Goal: Task Accomplishment & Management: Complete application form

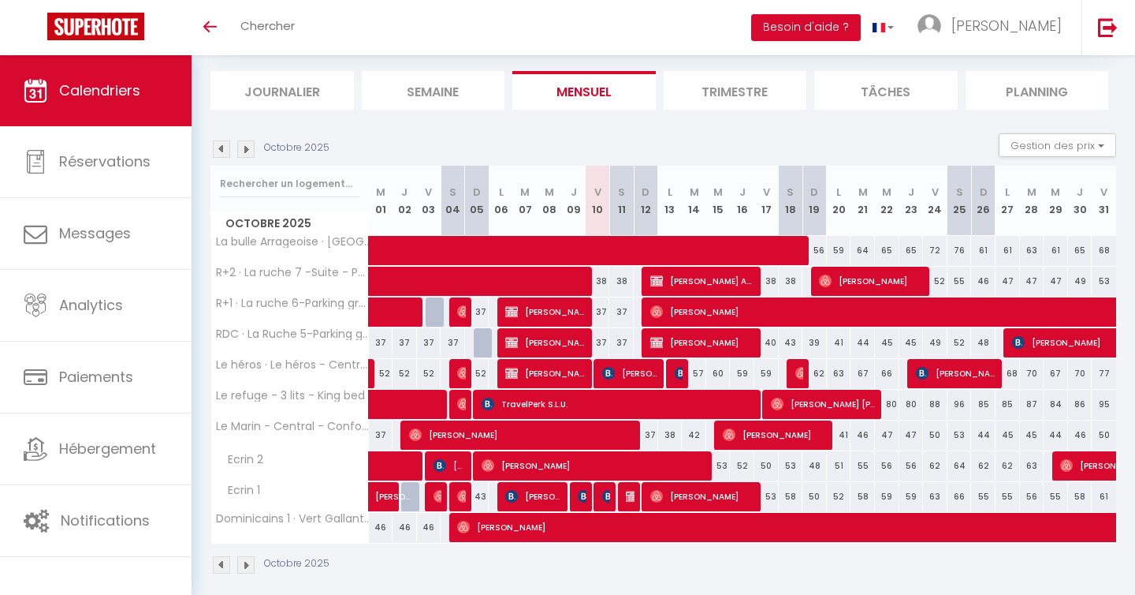
scroll to position [95, 0]
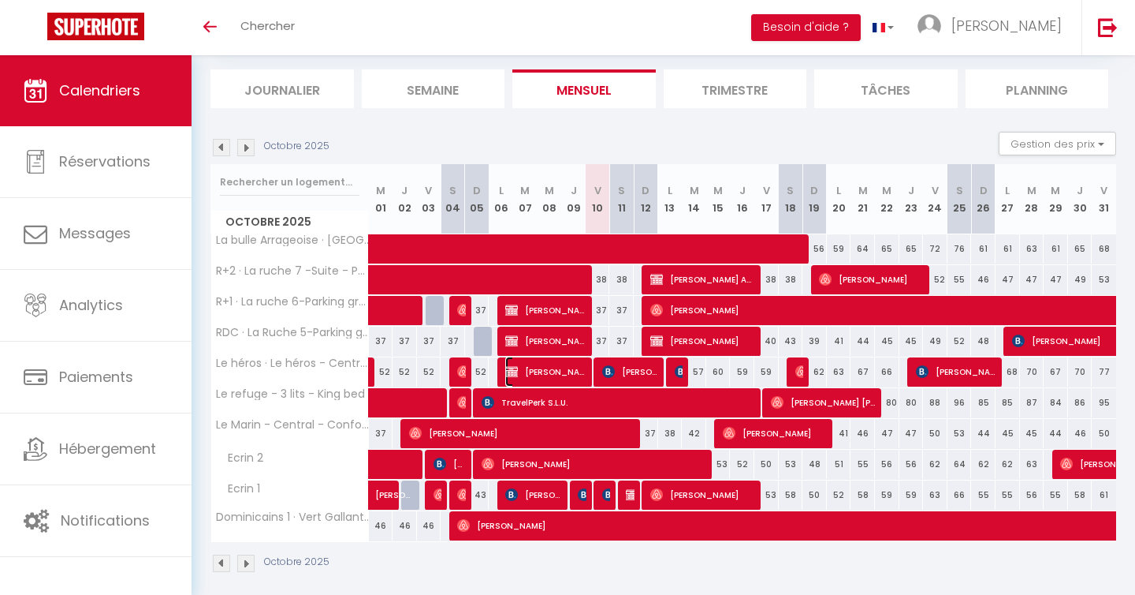
click at [539, 368] on span "[PERSON_NAME]" at bounding box center [545, 371] width 81 height 30
select select "OK"
select select "KO"
select select "0"
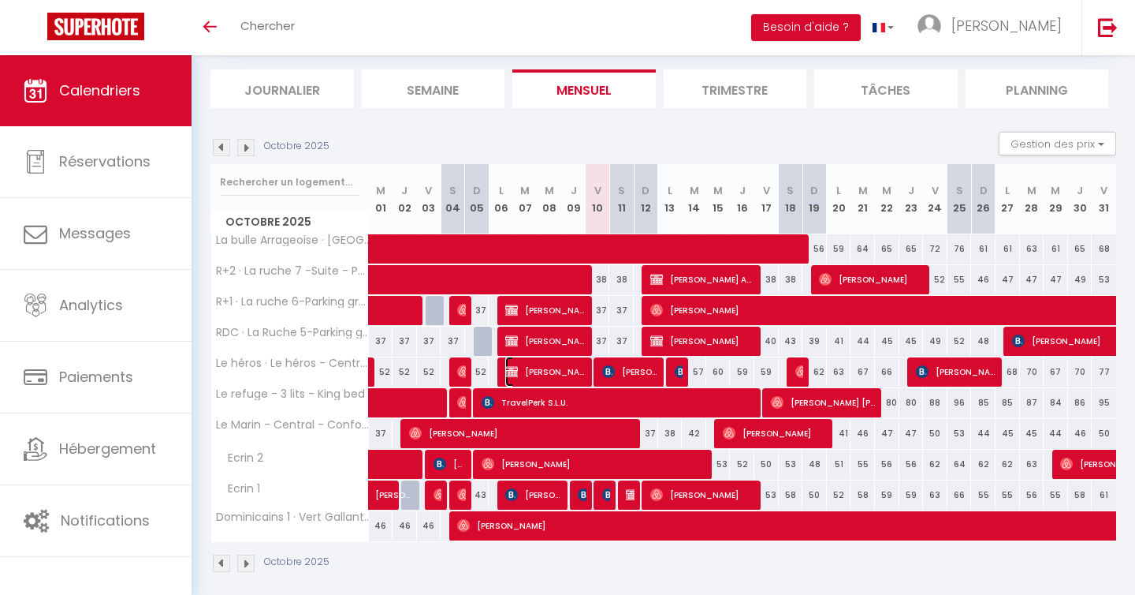
select select "1"
select select
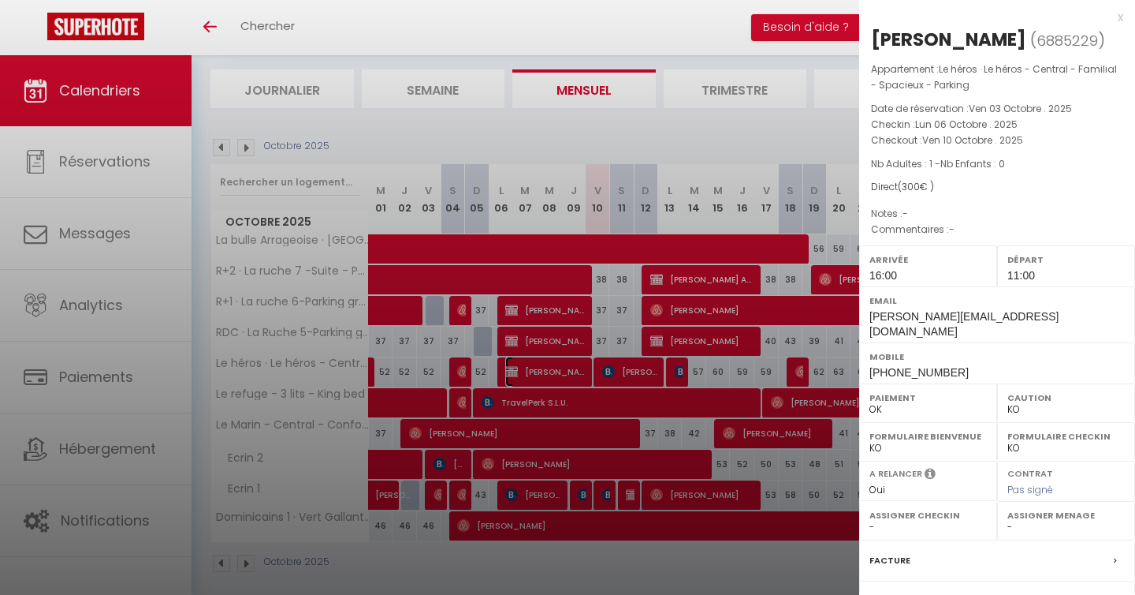
scroll to position [181, 0]
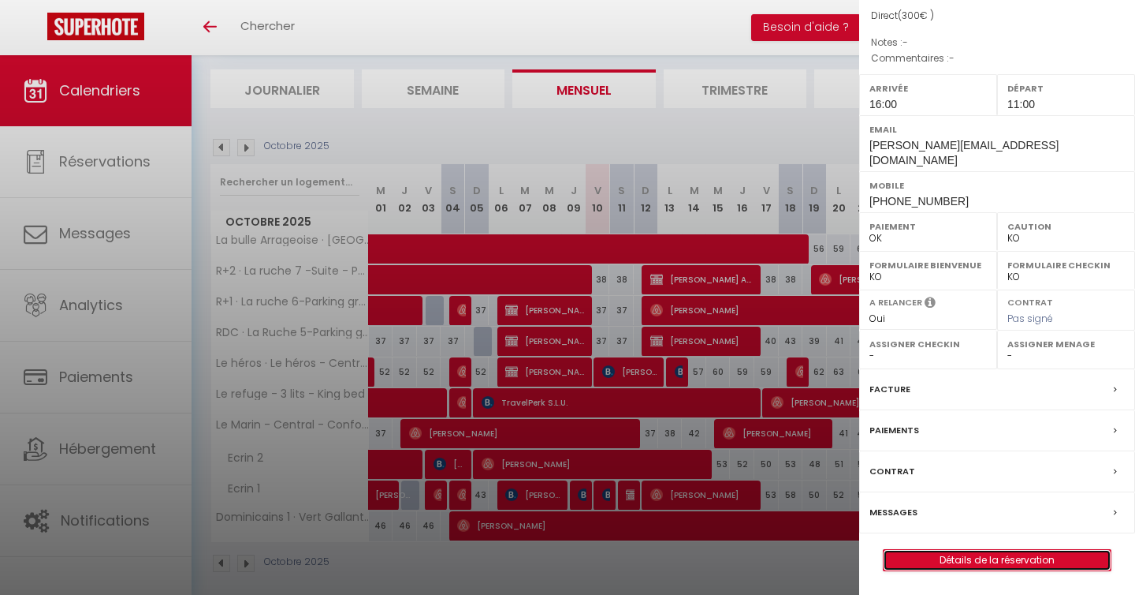
click at [968, 561] on link "Détails de la réservation" at bounding box center [997, 560] width 227 height 21
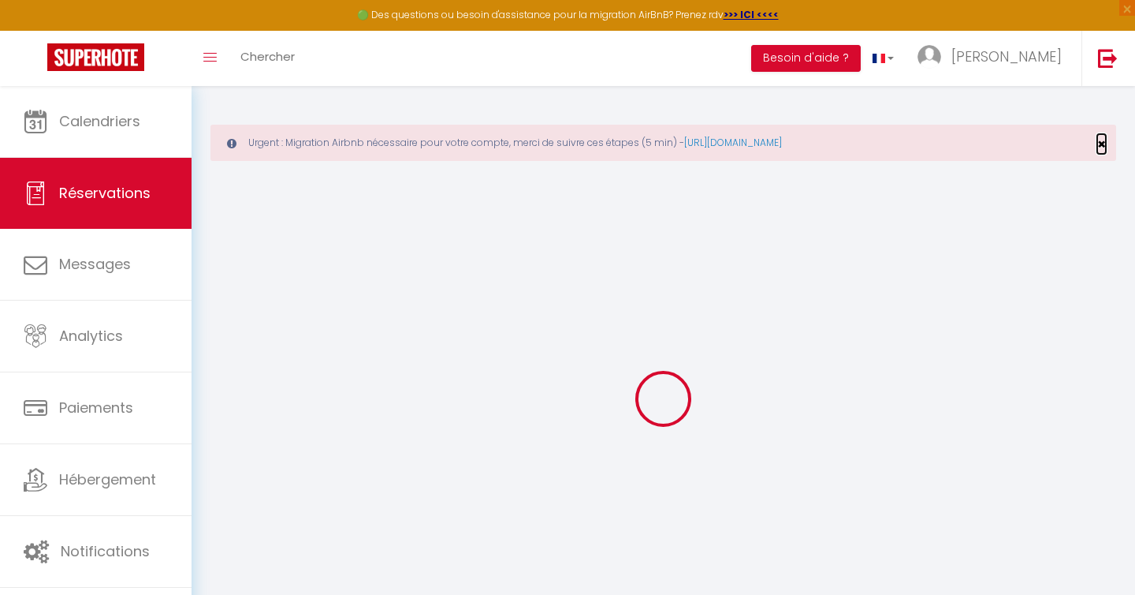
click at [1102, 145] on span "×" at bounding box center [1102, 144] width 9 height 20
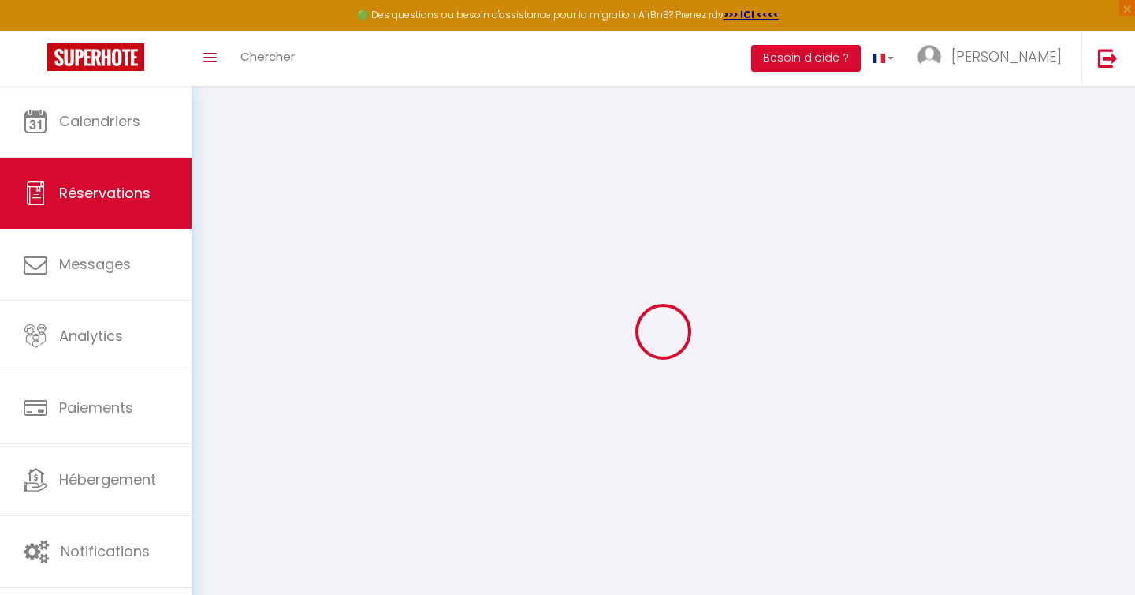
type input "[PERSON_NAME]"
type input "Boudjeloud"
type input "[PERSON_NAME][EMAIL_ADDRESS][DOMAIN_NAME]"
type input "[PHONE_NUMBER]"
select select "FR"
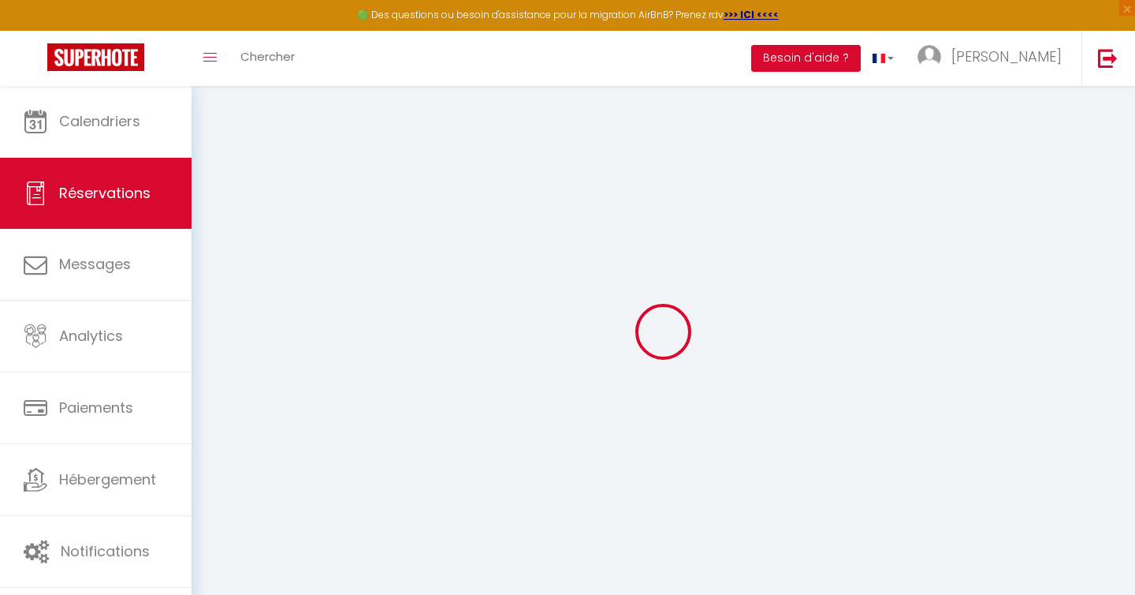
select select "37524"
select select "1"
type input "Lun 06 Octobre 2025"
select select
type input "Ven 10 Octobre 2025"
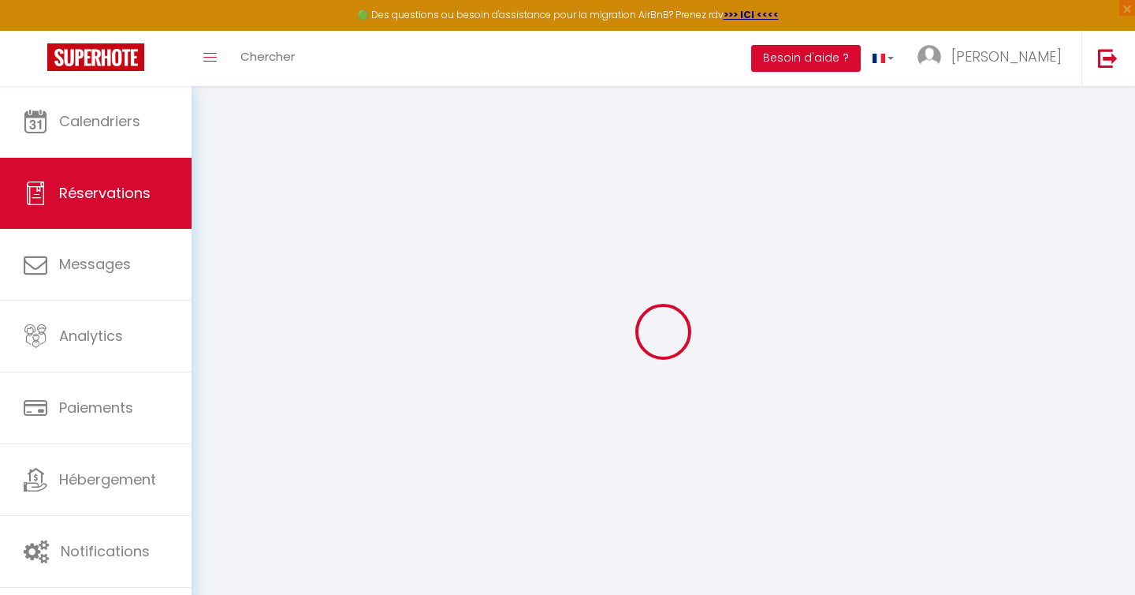
select select
type input "1"
select select "12"
select select "14"
type input "270"
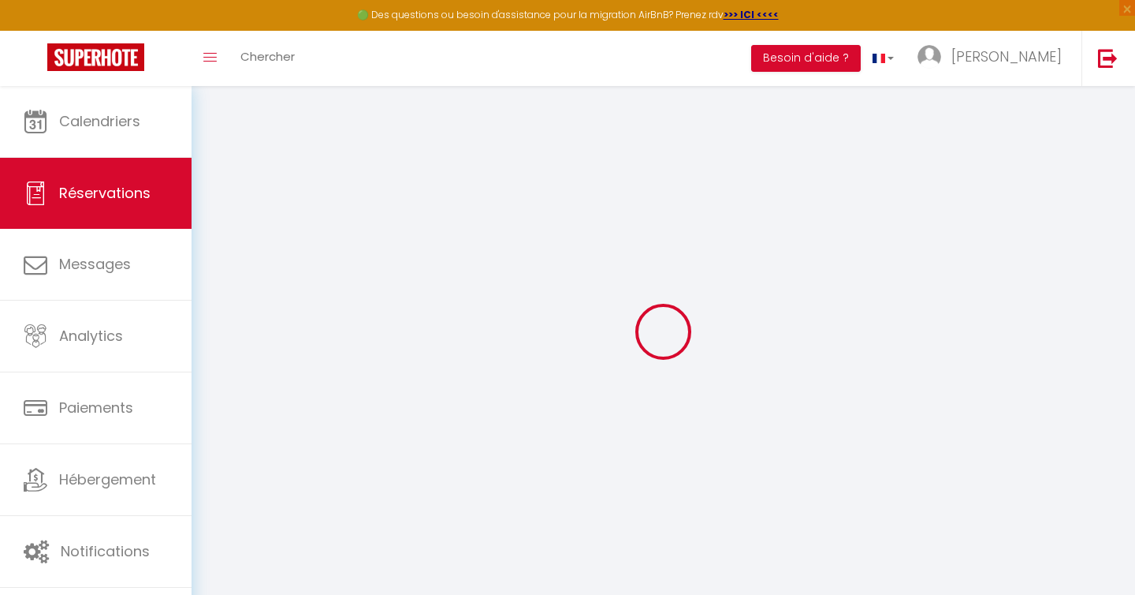
checkbox input "false"
type input "0"
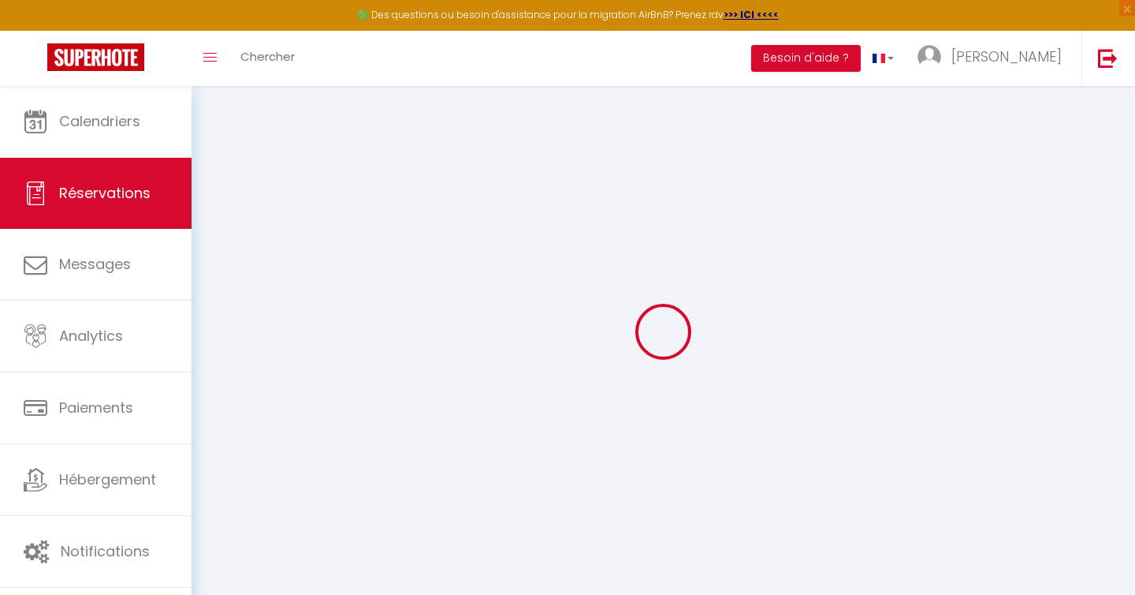
select select
checkbox input "false"
select select
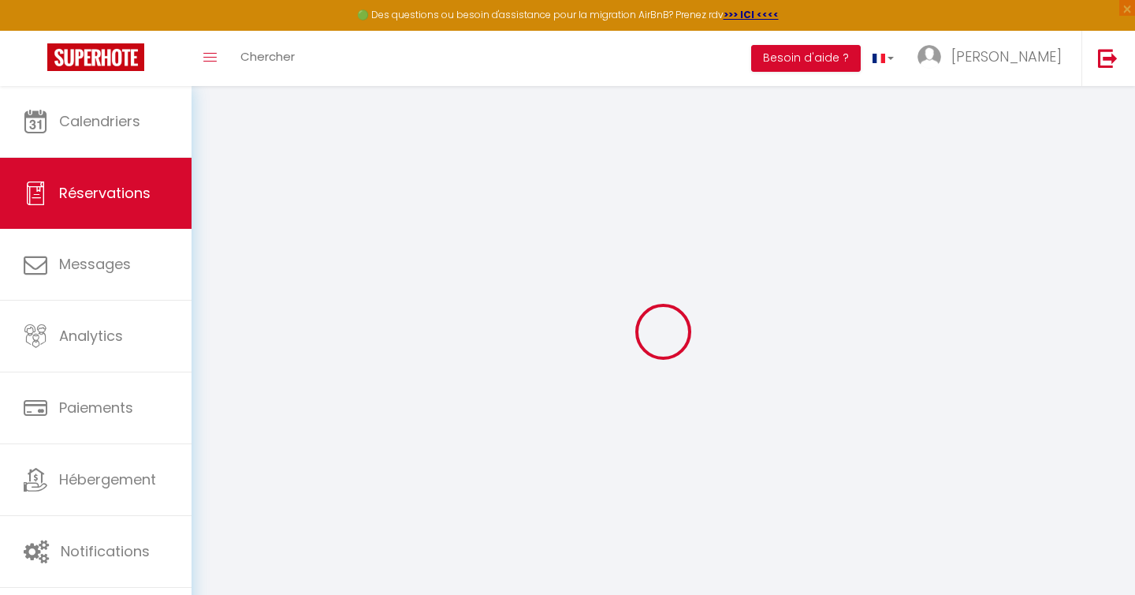
checkbox input "false"
select select
checkbox input "false"
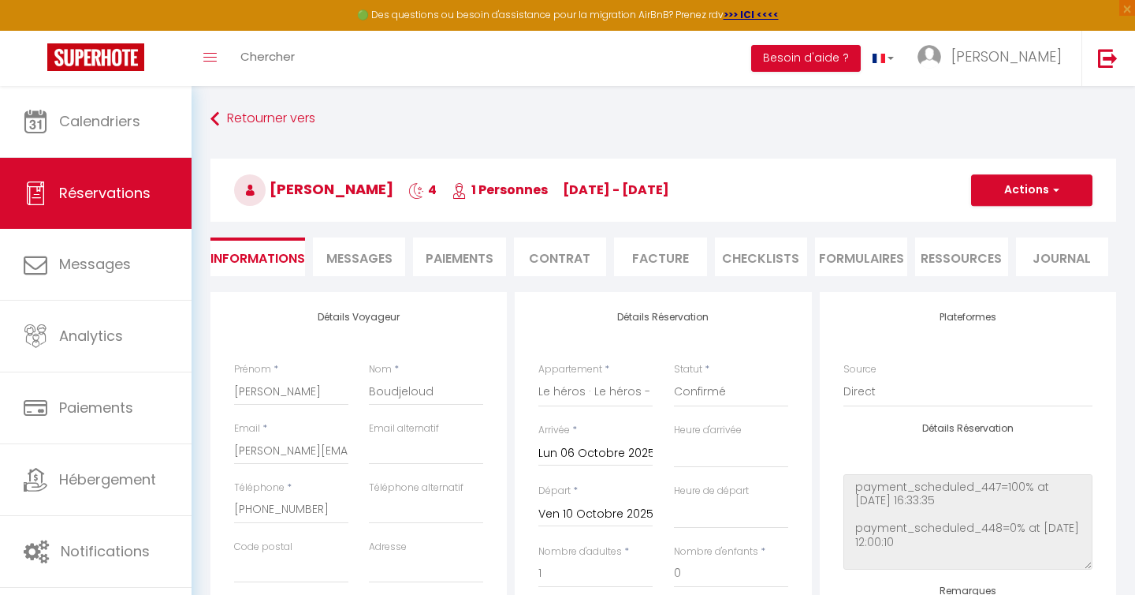
type input "30"
select select
checkbox input "false"
select select "16:00"
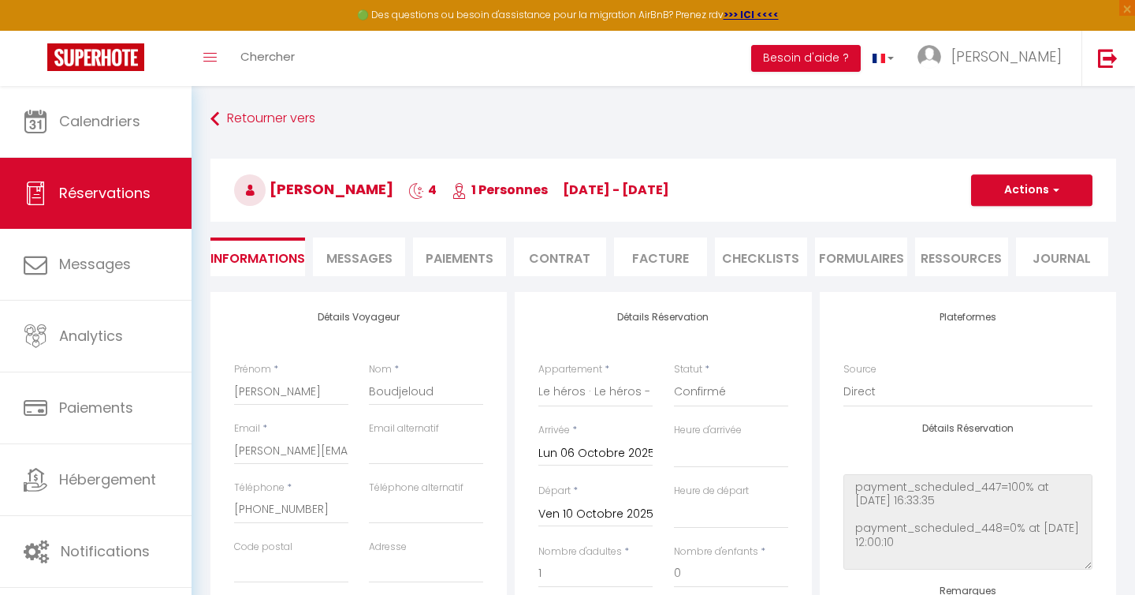
select select "11:00"
click at [1042, 193] on button "Actions" at bounding box center [1031, 190] width 121 height 32
click at [995, 241] on link "Dupliquer" at bounding box center [1016, 245] width 125 height 21
select select
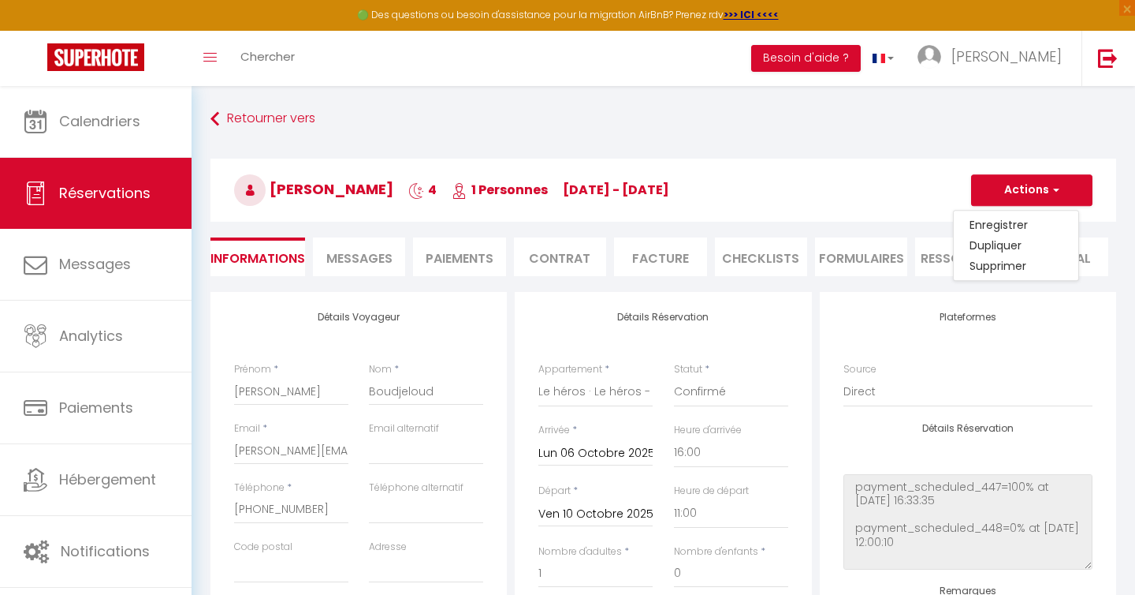
select select
checkbox input "false"
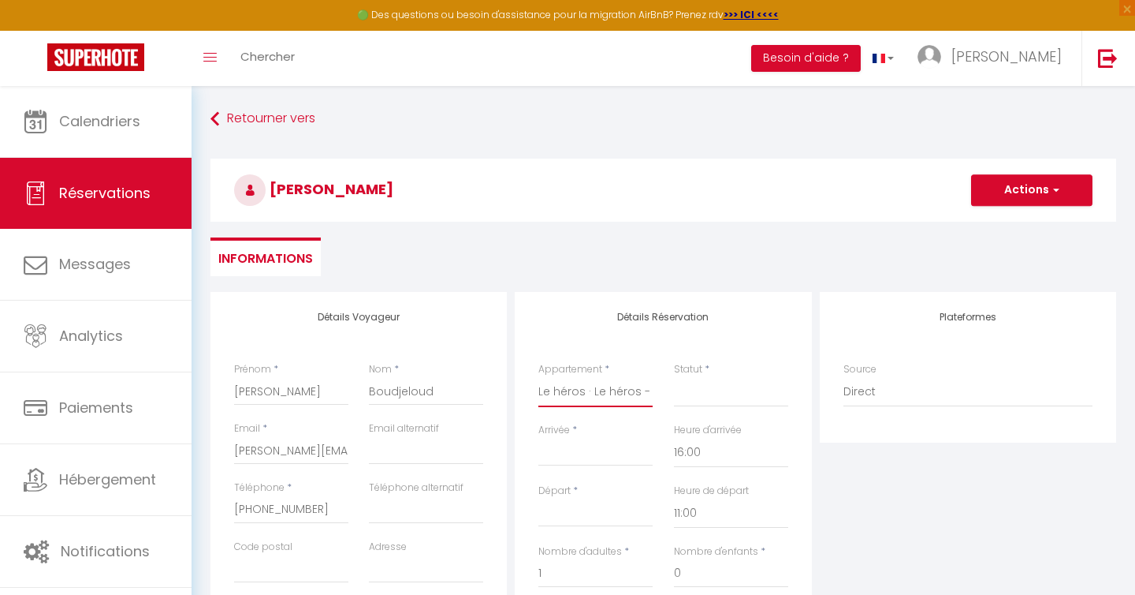
click at [601, 393] on select "Le Marin - Central - Confortable Ecrin 2 Ecrin 1 Dominicains 1 · Vert Gallant -…" at bounding box center [596, 392] width 114 height 30
select select "37520"
click at [539, 377] on select "Le Marin - Central - Confortable Ecrin 2 Ecrin 1 Dominicains 1 · Vert Gallant -…" at bounding box center [596, 392] width 114 height 30
select select
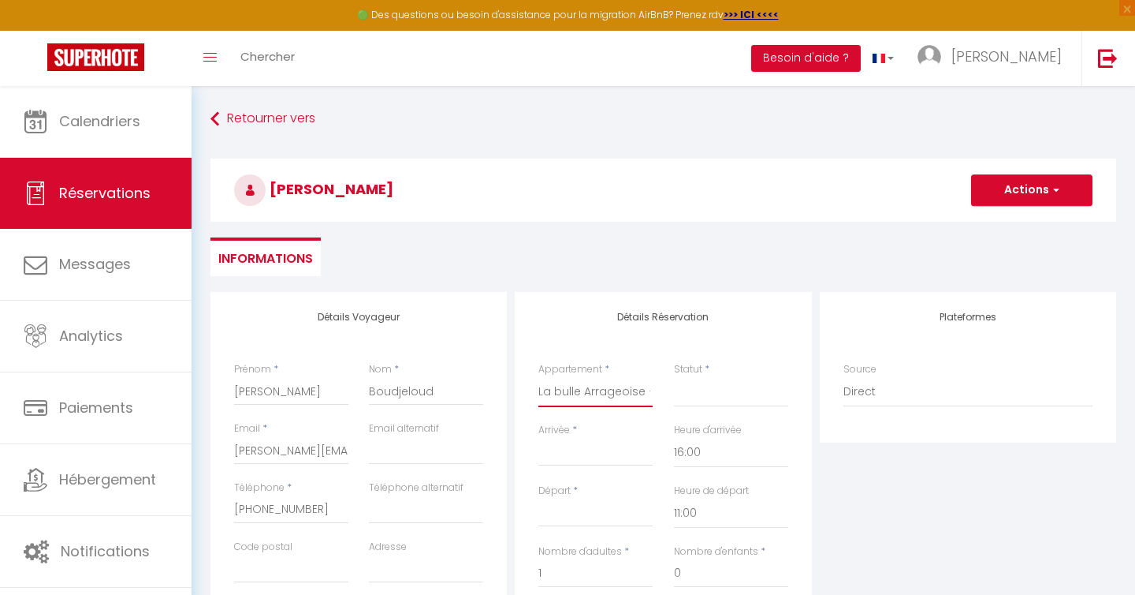
select select
type input "0"
select select
checkbox input "false"
click at [709, 397] on select "Confirmé Non Confirmé [PERSON_NAME] par le voyageur No Show Request" at bounding box center [731, 392] width 114 height 30
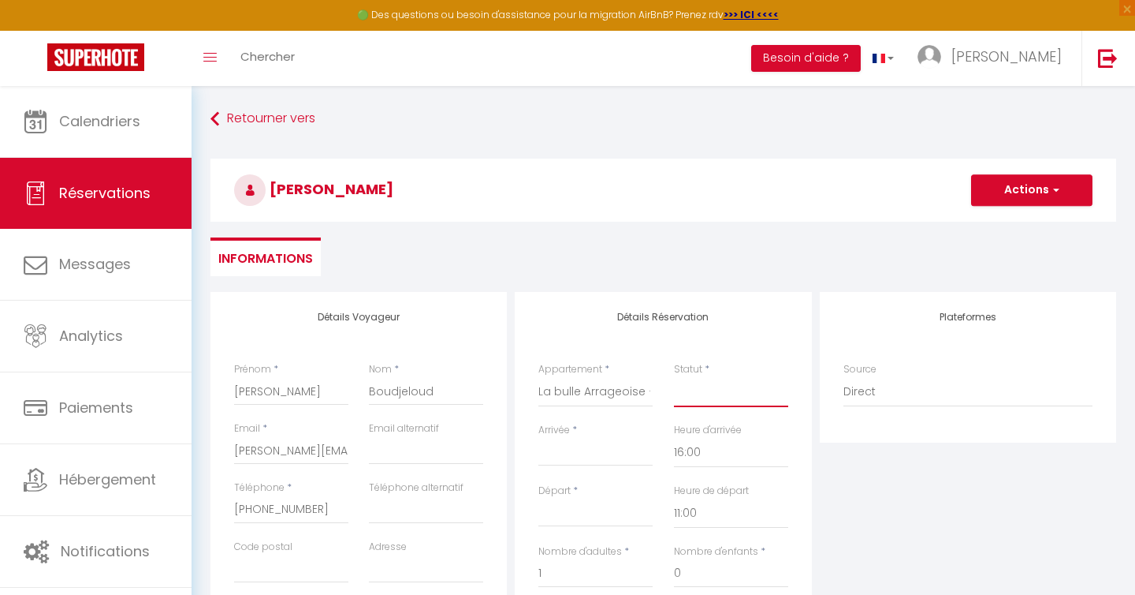
select select
checkbox input "false"
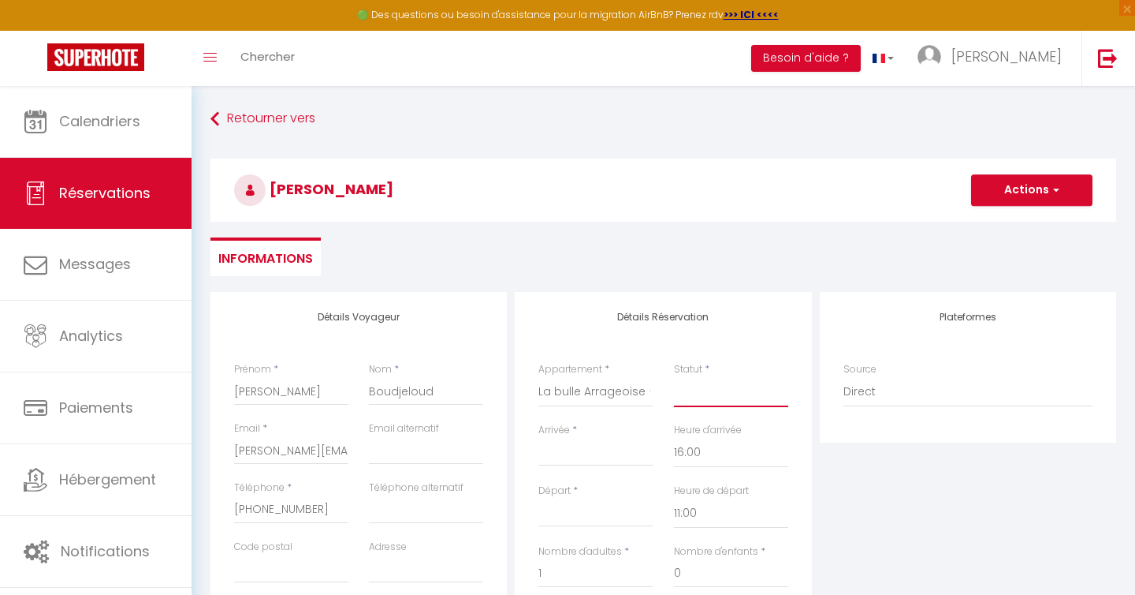
select select "1"
click at [674, 377] on select "Confirmé Non Confirmé [PERSON_NAME] par le voyageur No Show Request" at bounding box center [731, 392] width 114 height 30
select select
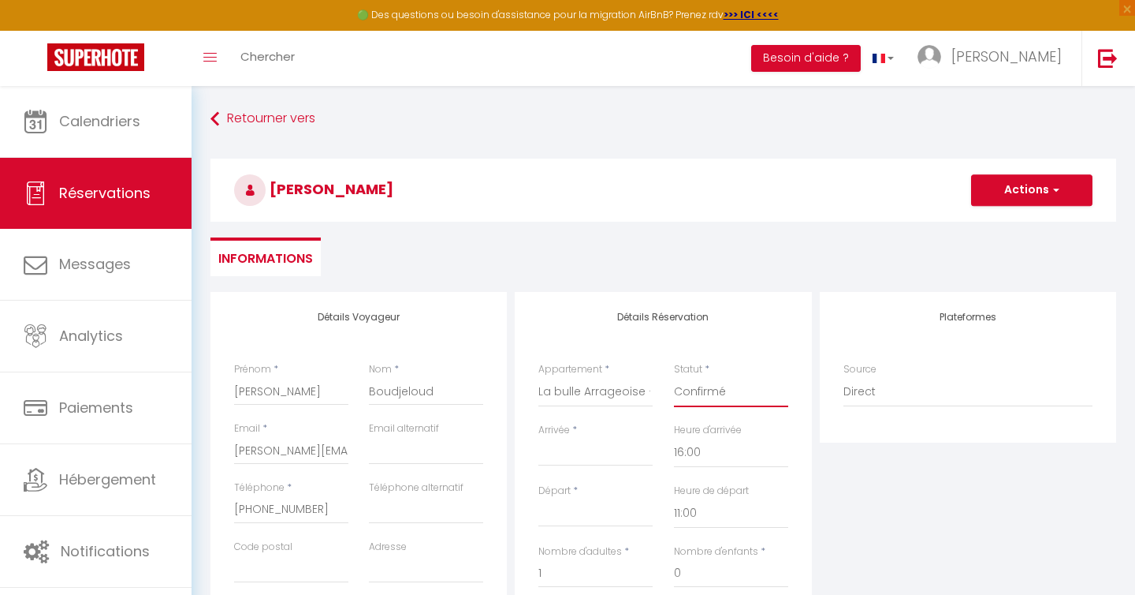
checkbox input "false"
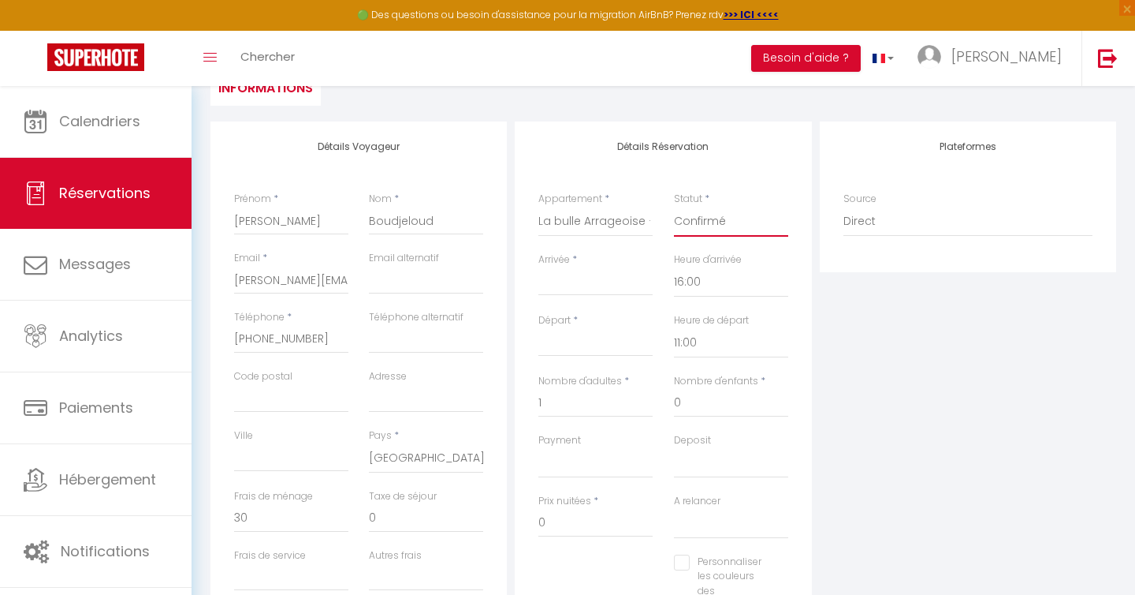
scroll to position [284, 0]
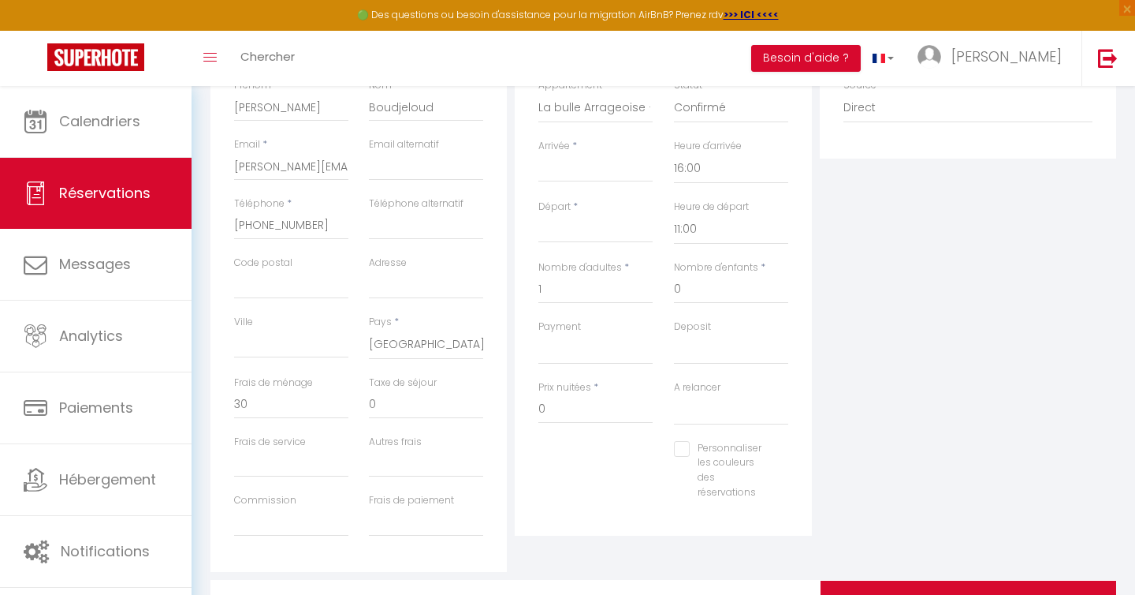
click at [603, 165] on input "Arrivée" at bounding box center [596, 169] width 114 height 21
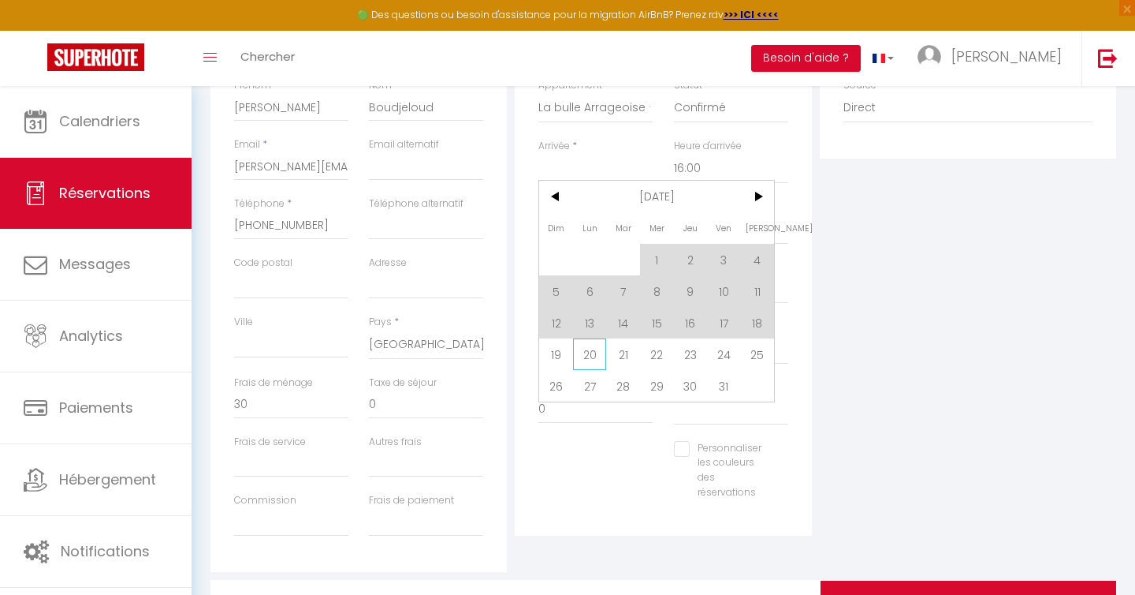
click at [591, 353] on span "20" at bounding box center [590, 354] width 34 height 32
type input "Lun 20 Octobre 2025"
type input "[DATE]"
select select
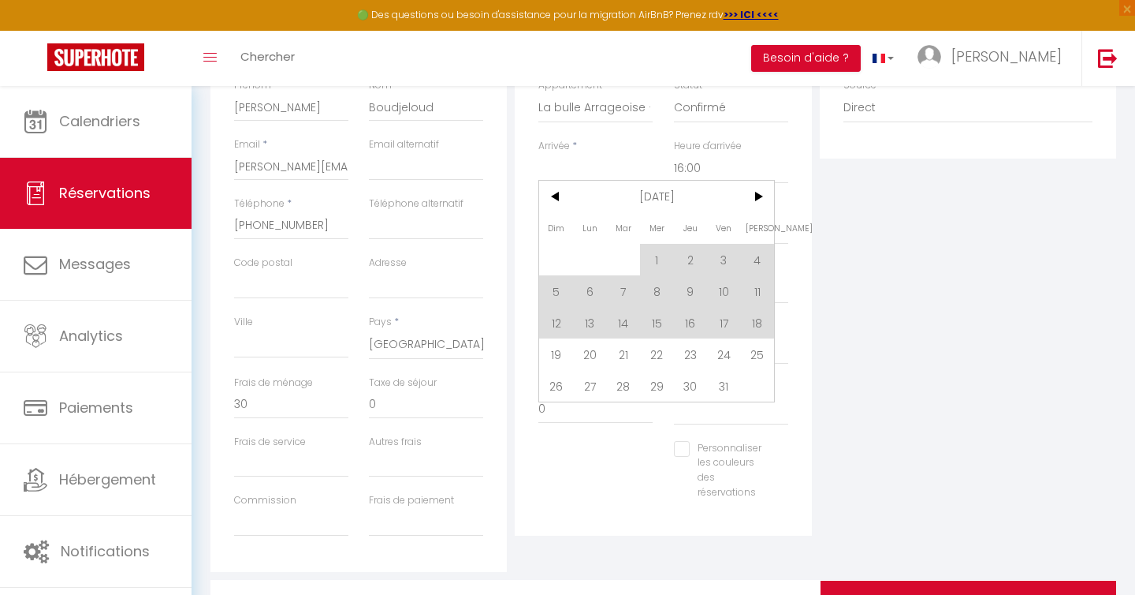
select select
checkbox input "false"
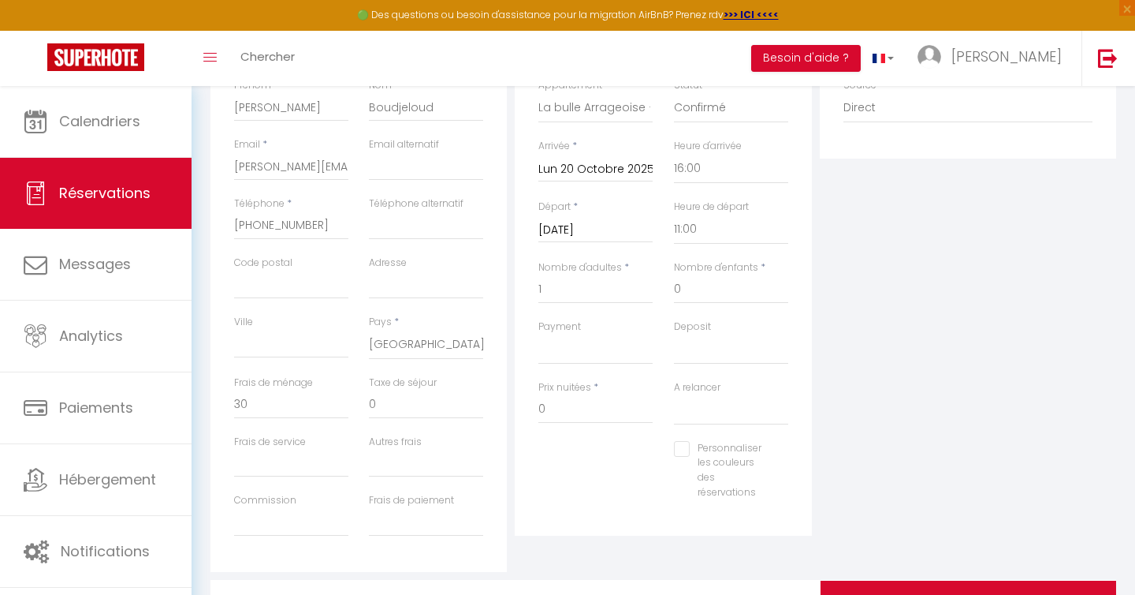
type input "35"
type input "1.9"
select select
type input "59"
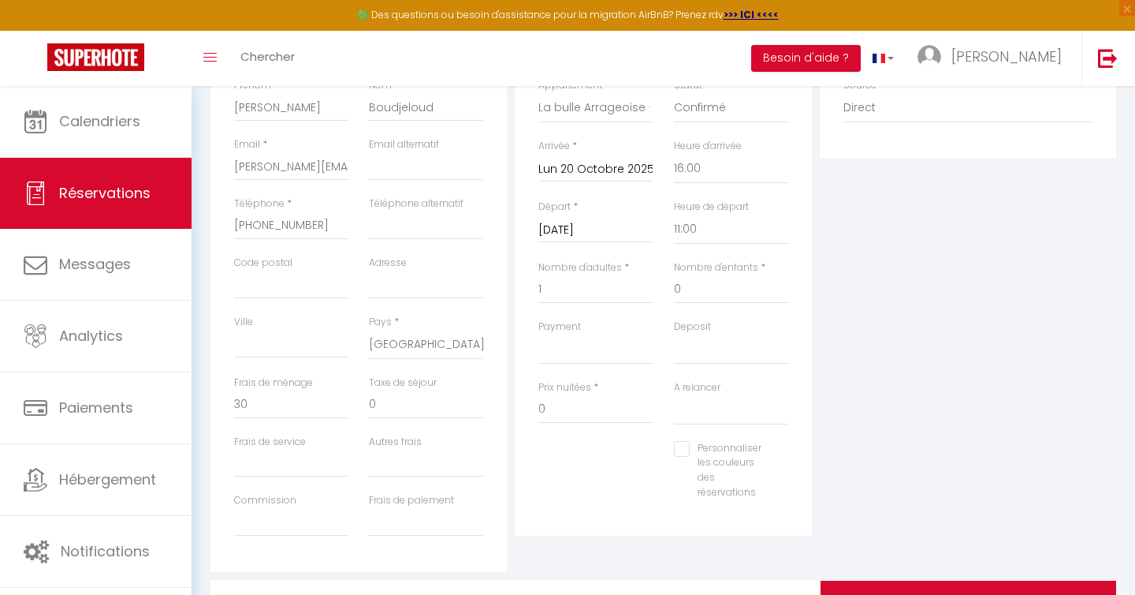
select select
checkbox input "false"
click at [600, 229] on input "[DATE]" at bounding box center [596, 230] width 114 height 21
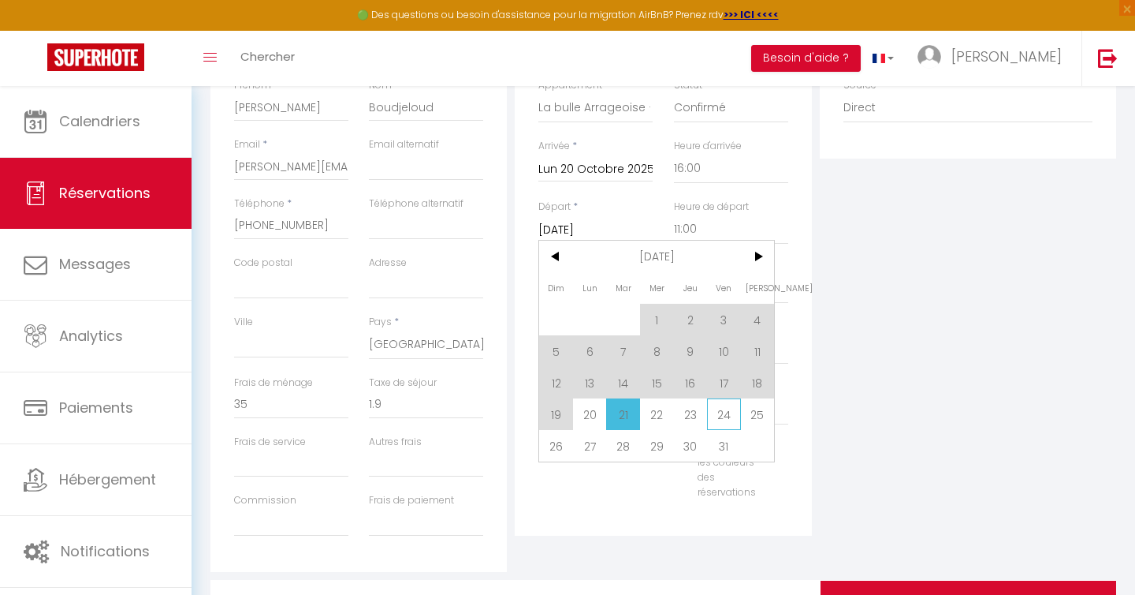
click at [720, 405] on span "24" at bounding box center [724, 414] width 34 height 32
type input "Ven 24 Octobre 2025"
select select
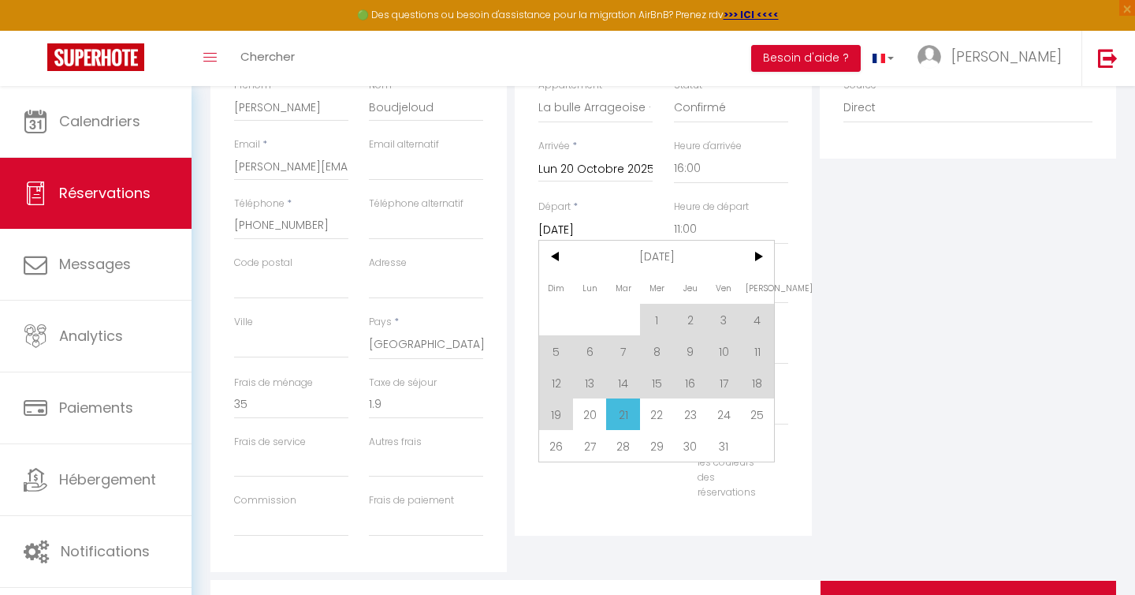
checkbox input "false"
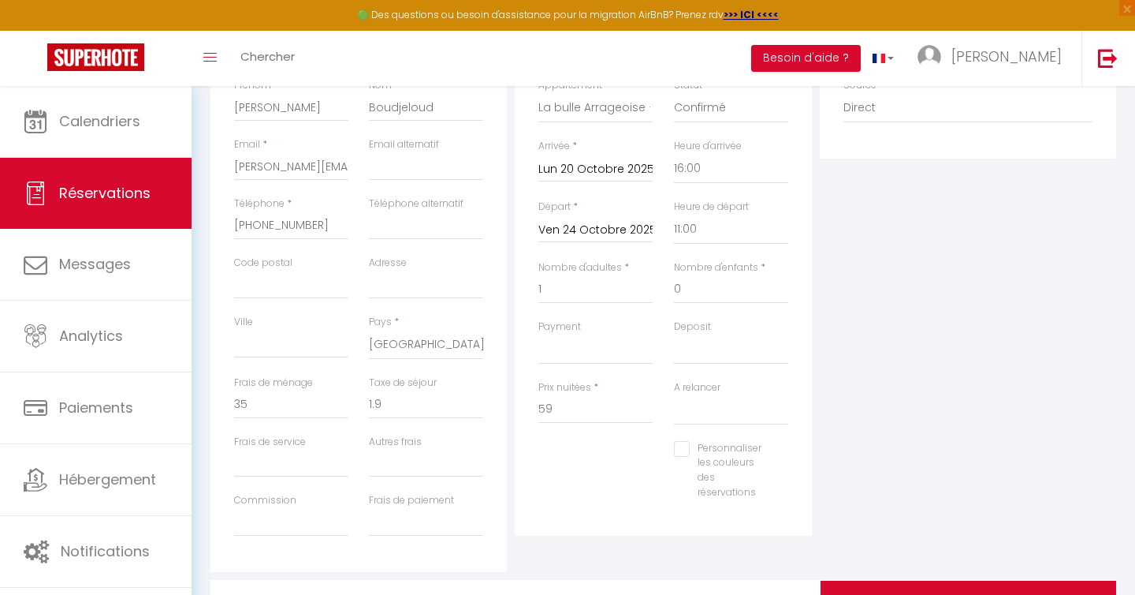
type input "7.6"
select select
type input "253"
select select
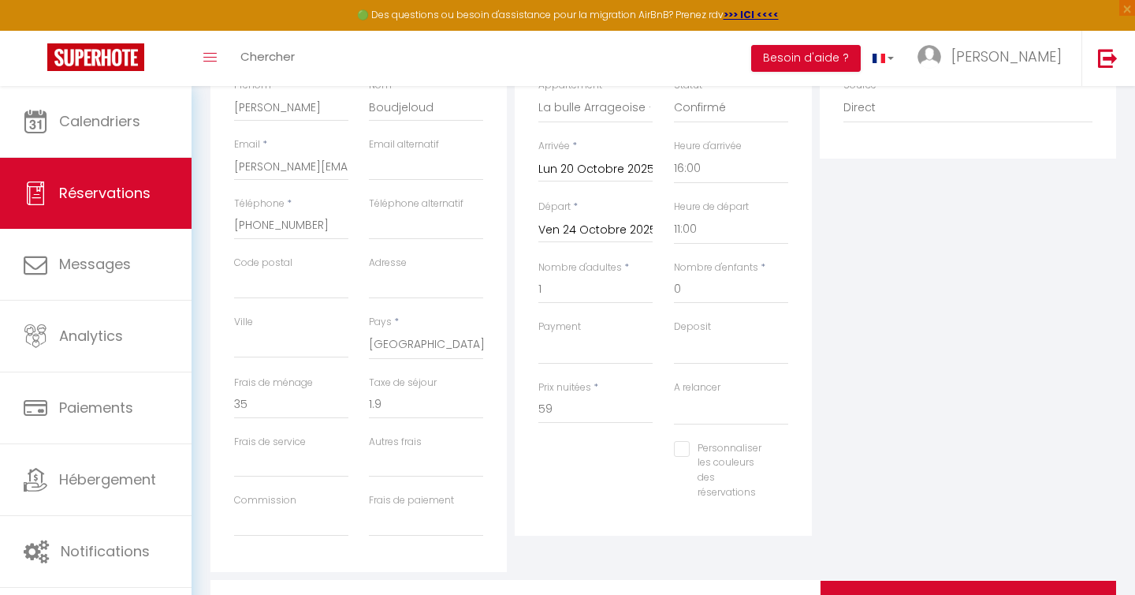
checkbox input "false"
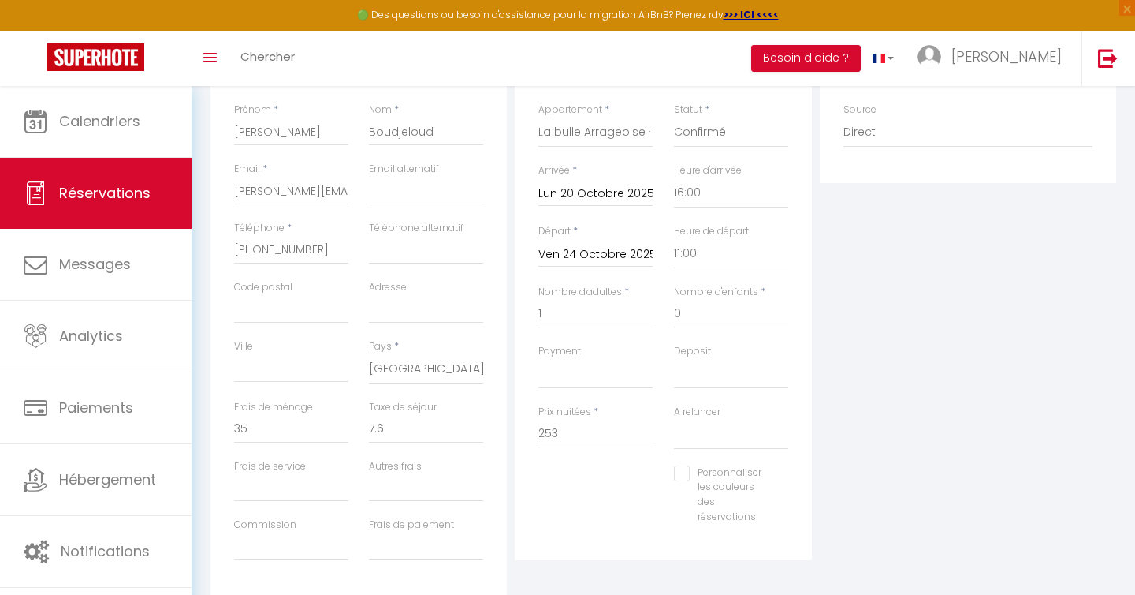
scroll to position [259, 0]
click at [572, 442] on input "253" at bounding box center [596, 434] width 114 height 28
type input "2"
type input "270"
type input "0"
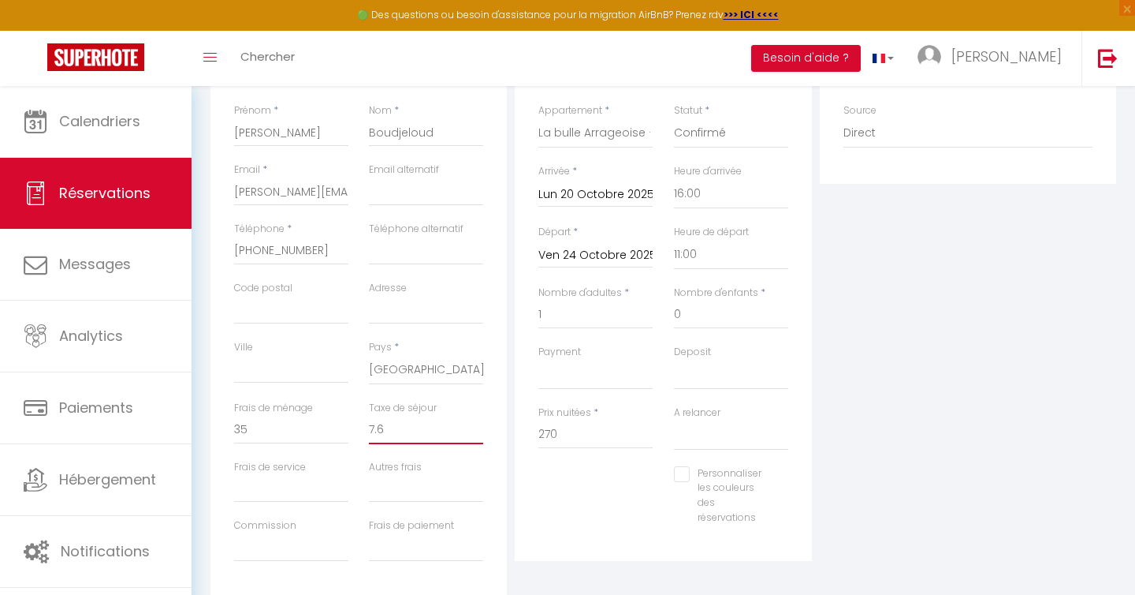
type input "0"
select select
checkbox input "false"
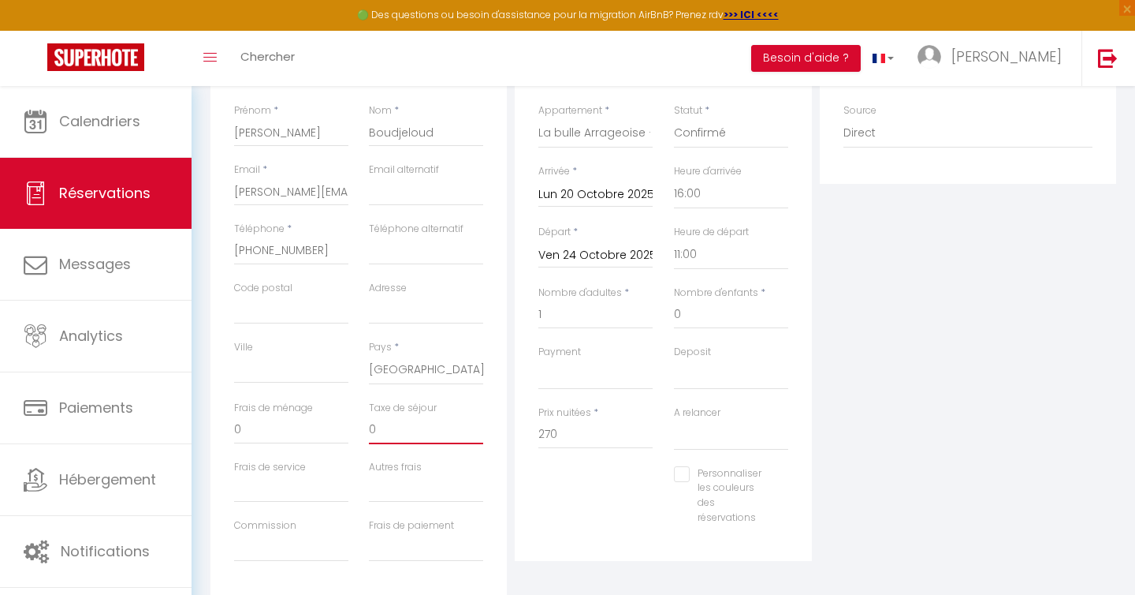
click at [425, 425] on input "0" at bounding box center [426, 430] width 114 height 28
click at [285, 430] on input "0" at bounding box center [291, 430] width 114 height 28
select select
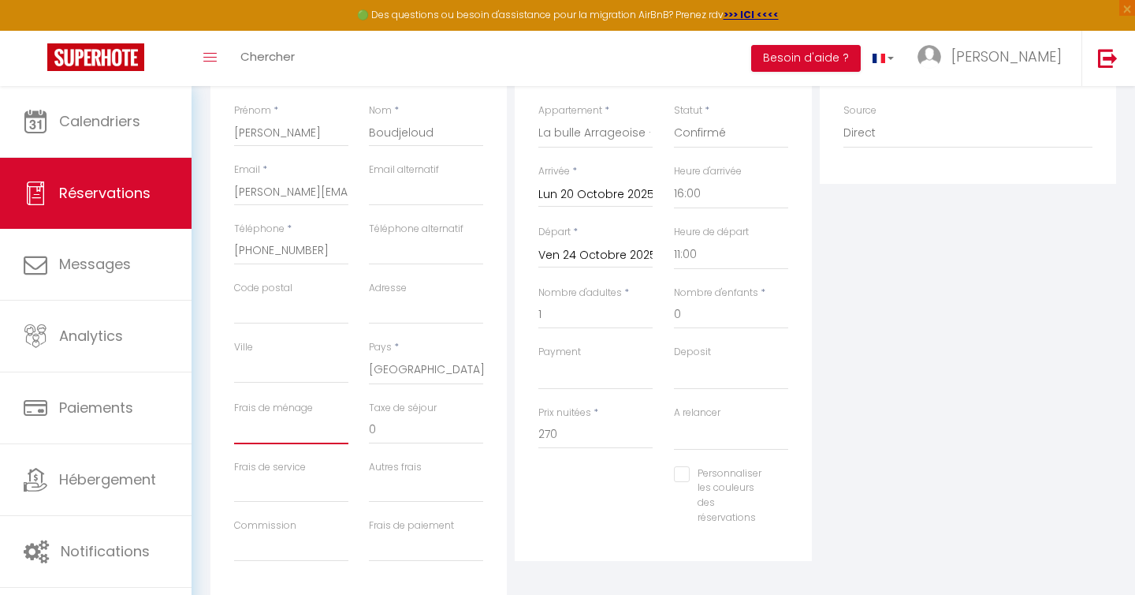
checkbox input "false"
click at [572, 431] on input "270" at bounding box center [596, 434] width 114 height 28
type input "275"
type input "0"
select select
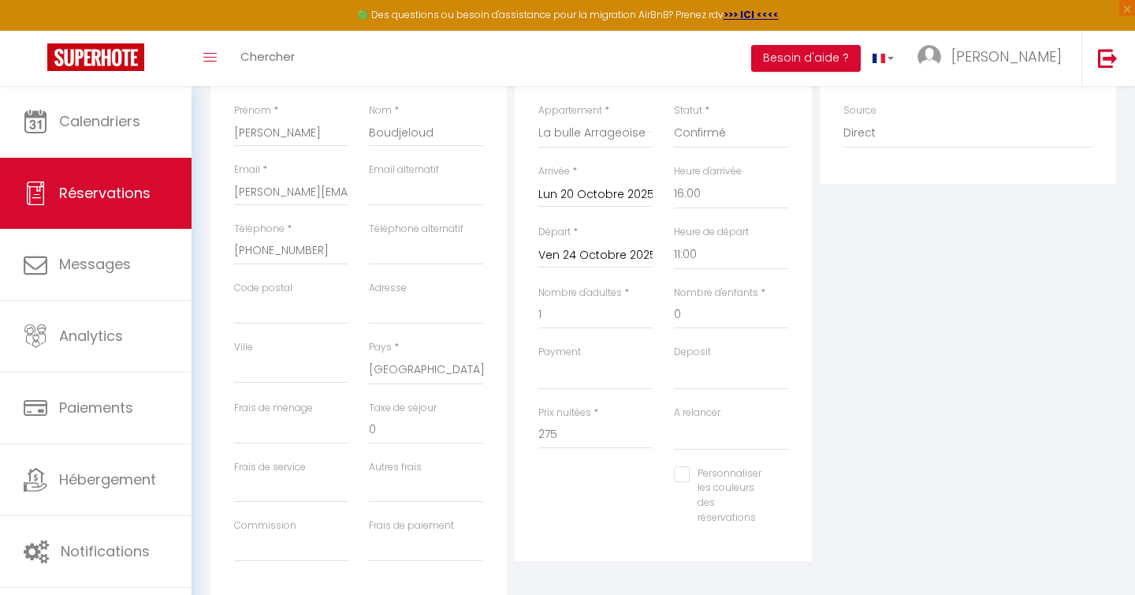
select select
checkbox input "false"
click at [627, 485] on div "Personnaliser les couleurs des réservations #D7092E" at bounding box center [663, 503] width 270 height 75
click at [242, 431] on input "0" at bounding box center [291, 430] width 114 height 28
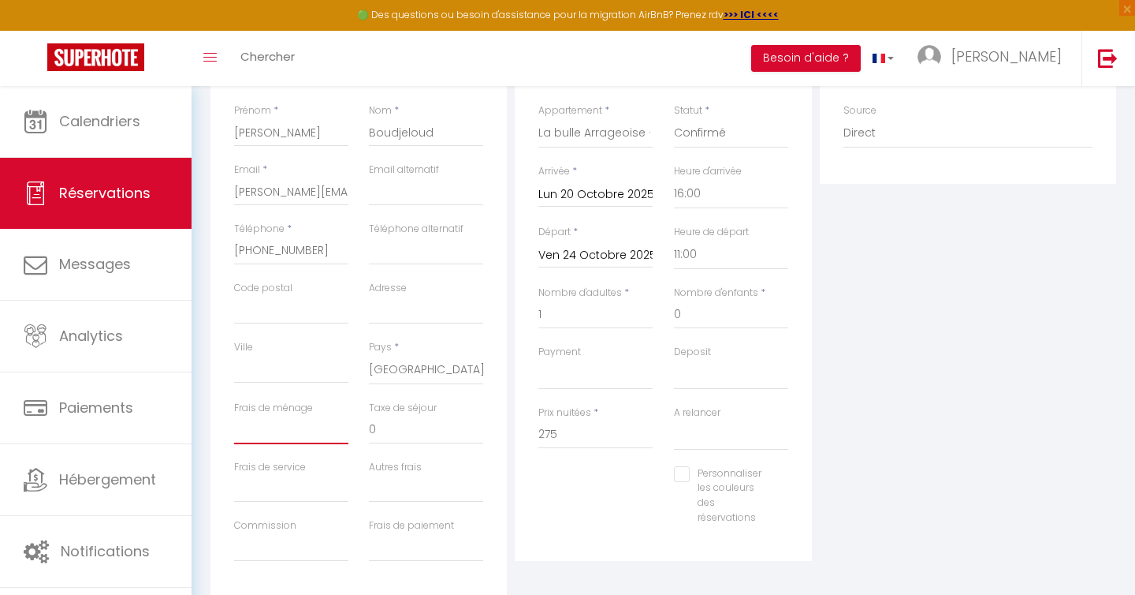
select select
checkbox input "false"
type input "2"
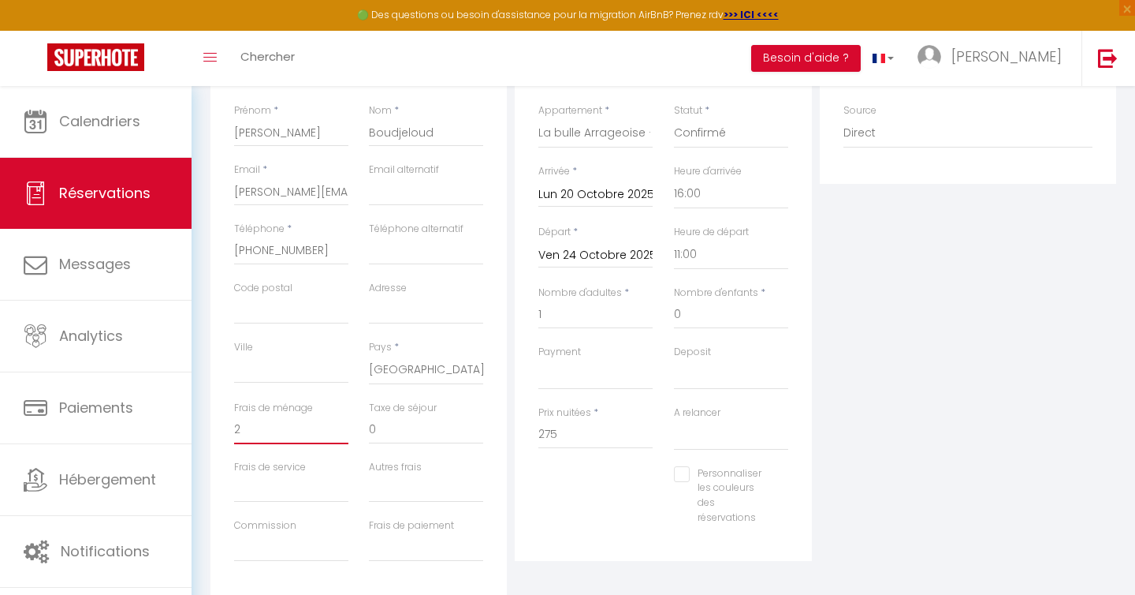
select select
checkbox input "false"
type input "25"
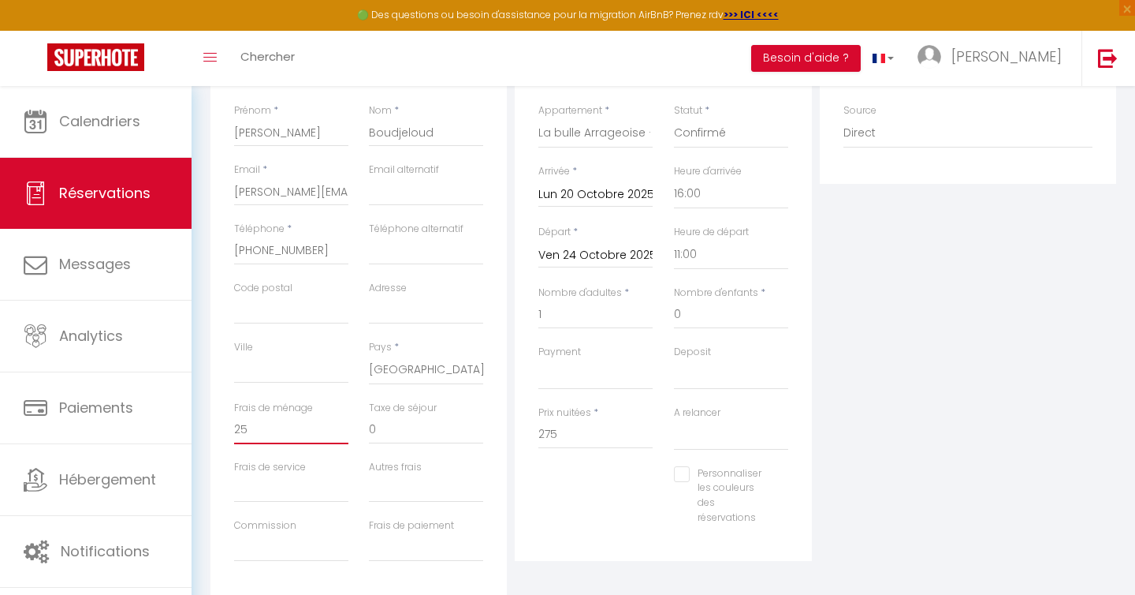
select select
checkbox input "false"
type input "25"
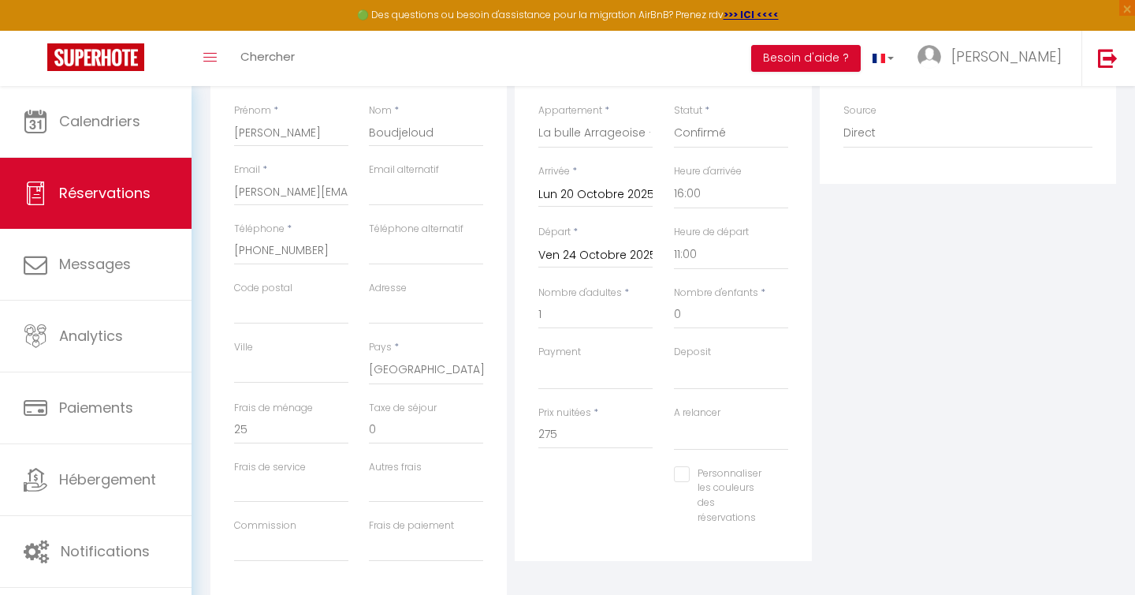
click at [572, 496] on div "Personnaliser les couleurs des réservations #D7092E" at bounding box center [663, 503] width 270 height 75
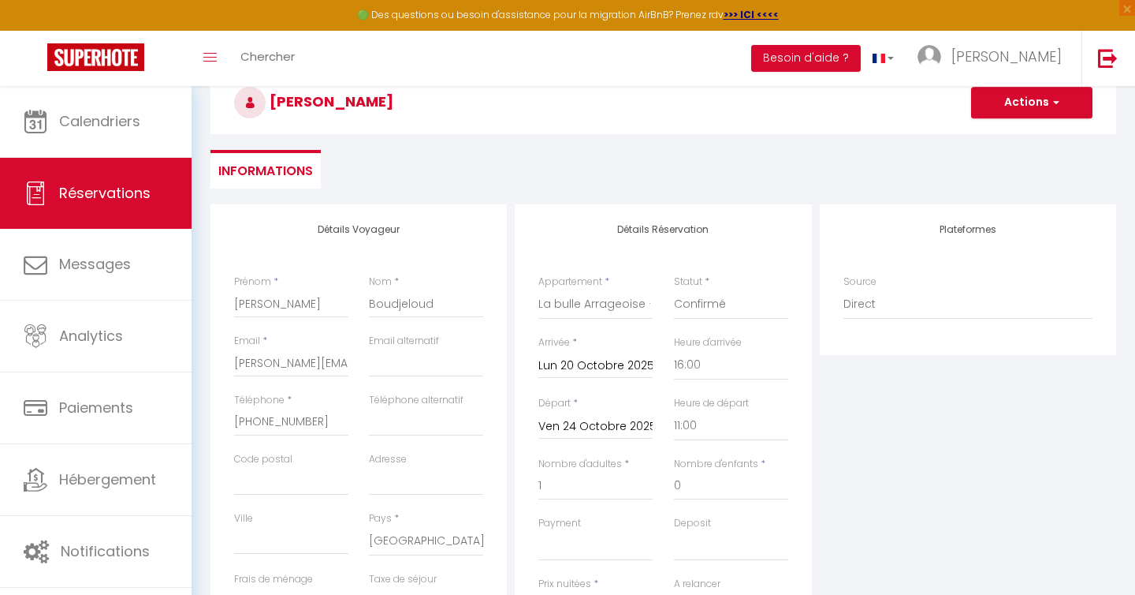
scroll to position [62, 0]
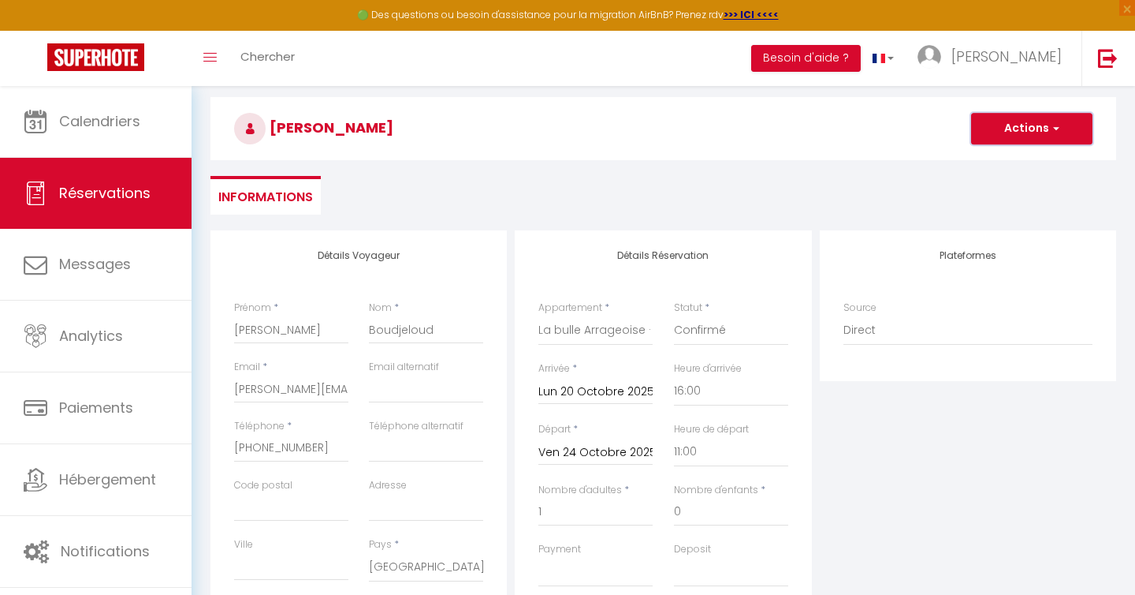
click at [1050, 138] on button "Actions" at bounding box center [1031, 129] width 121 height 32
click at [1018, 162] on link "Enregistrer" at bounding box center [1016, 163] width 125 height 21
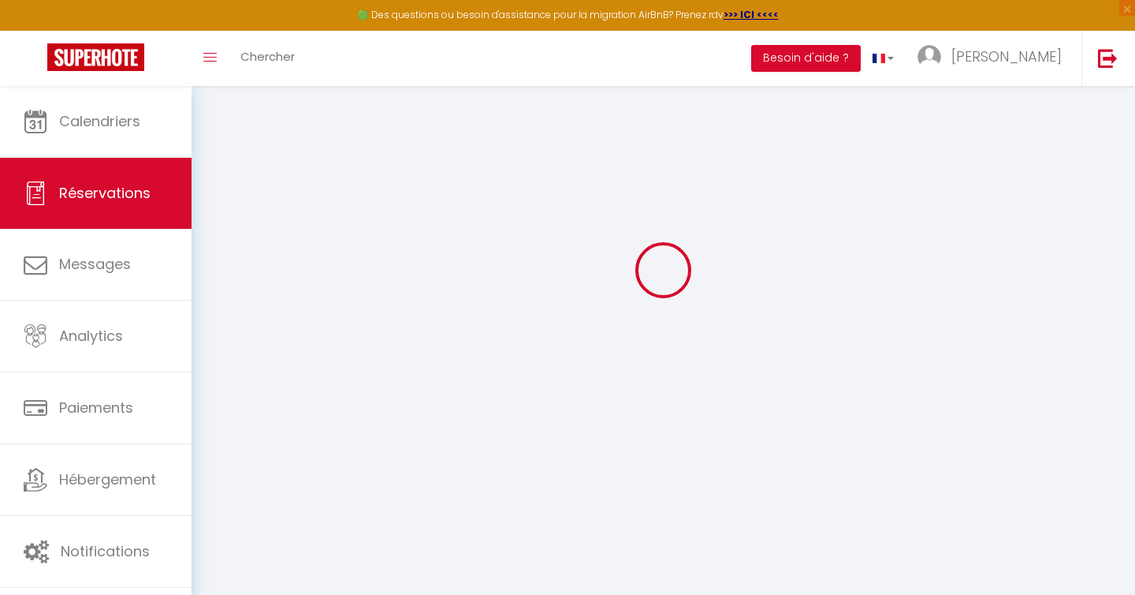
select select "not_cancelled"
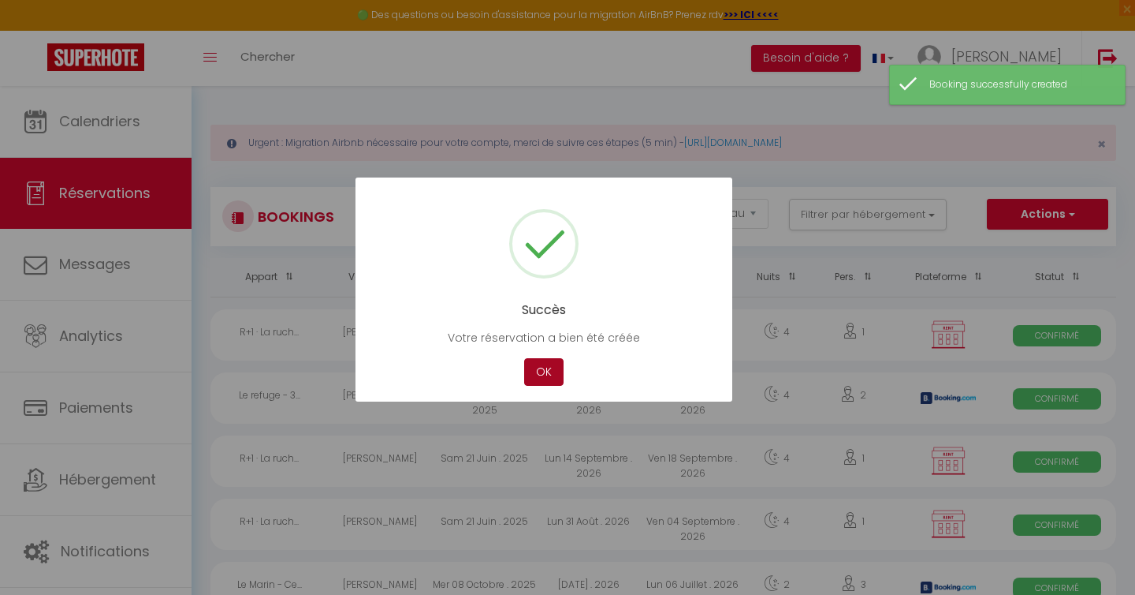
click at [536, 377] on button "OK" at bounding box center [543, 372] width 39 height 28
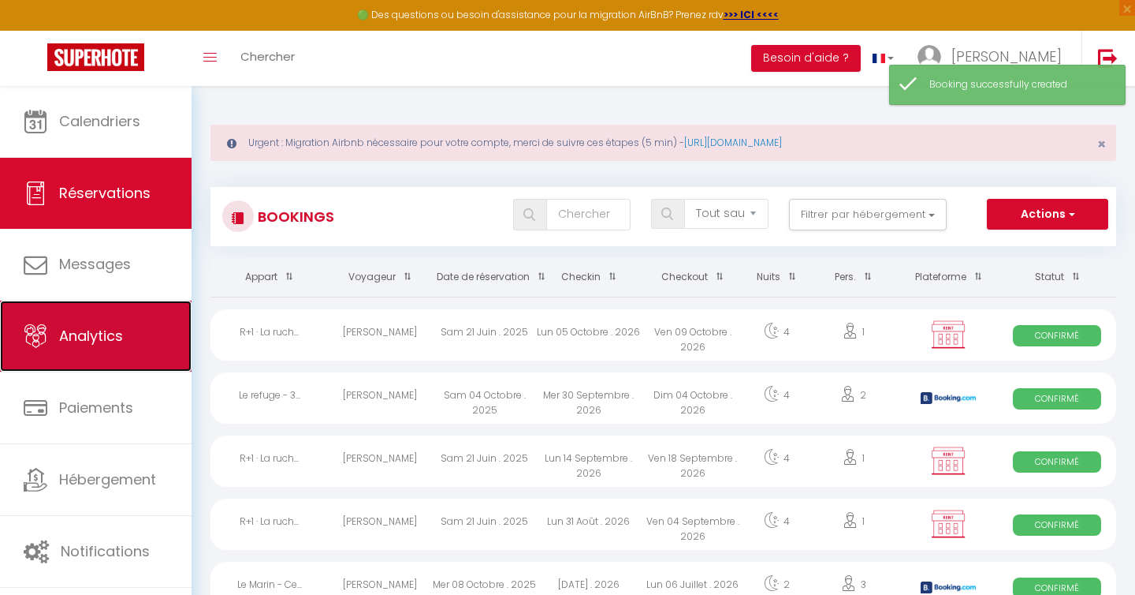
click at [110, 345] on span "Analytics" at bounding box center [91, 336] width 64 height 20
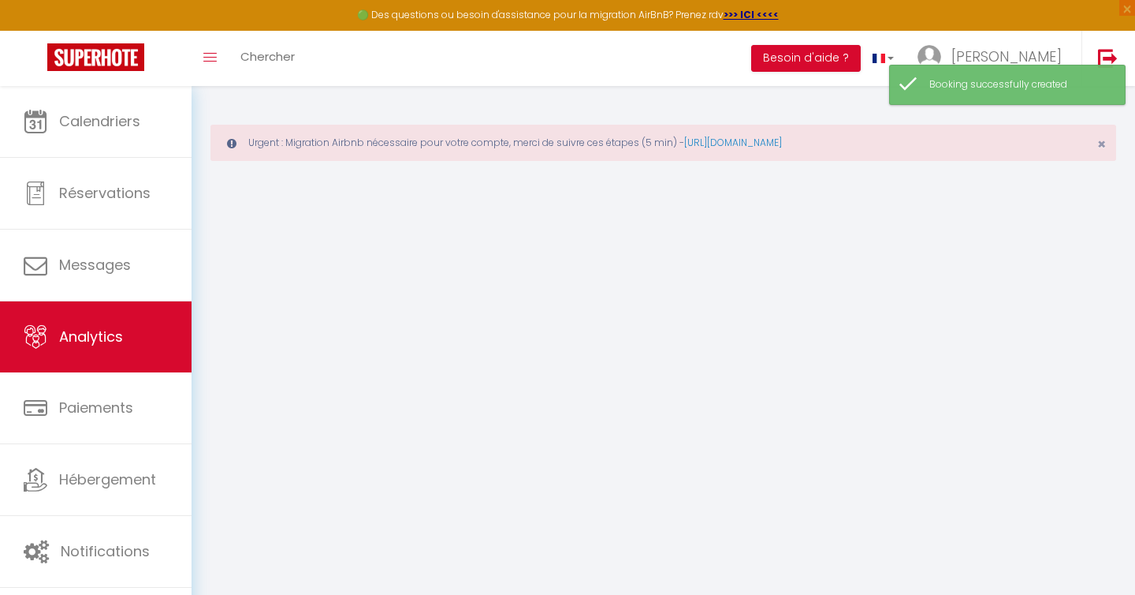
select select "2025"
select select "10"
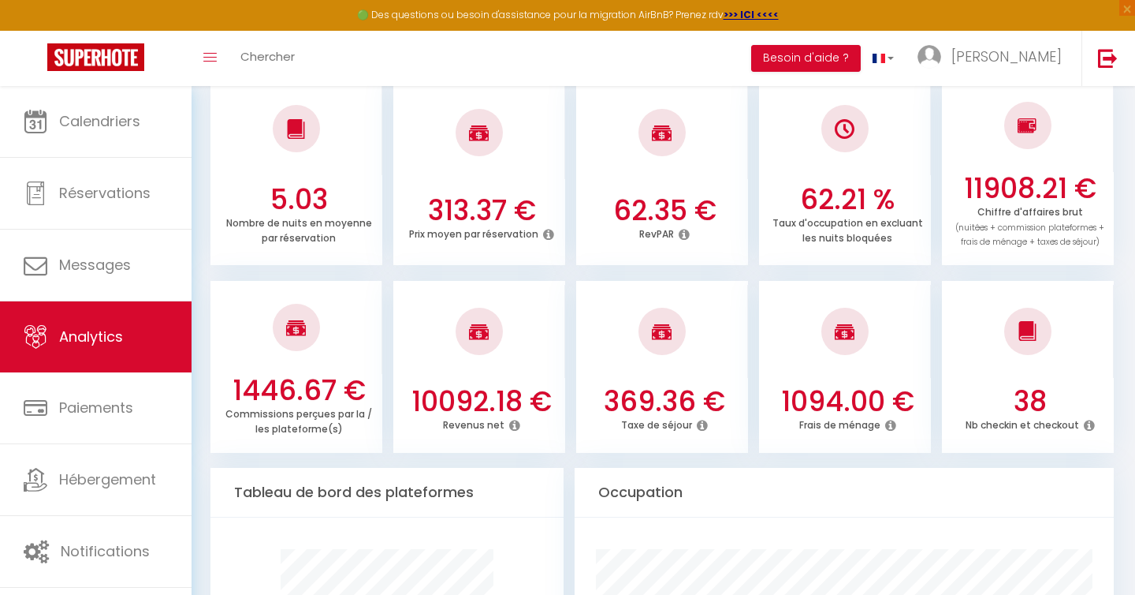
scroll to position [520, 0]
